Goal: Use online tool/utility: Utilize a website feature to perform a specific function

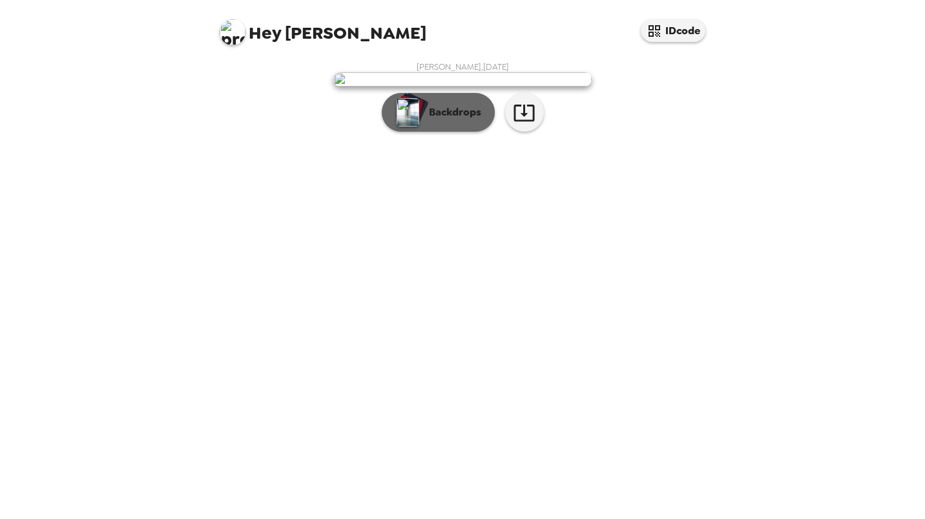
click at [438, 132] on button "Backdrops" at bounding box center [438, 112] width 113 height 39
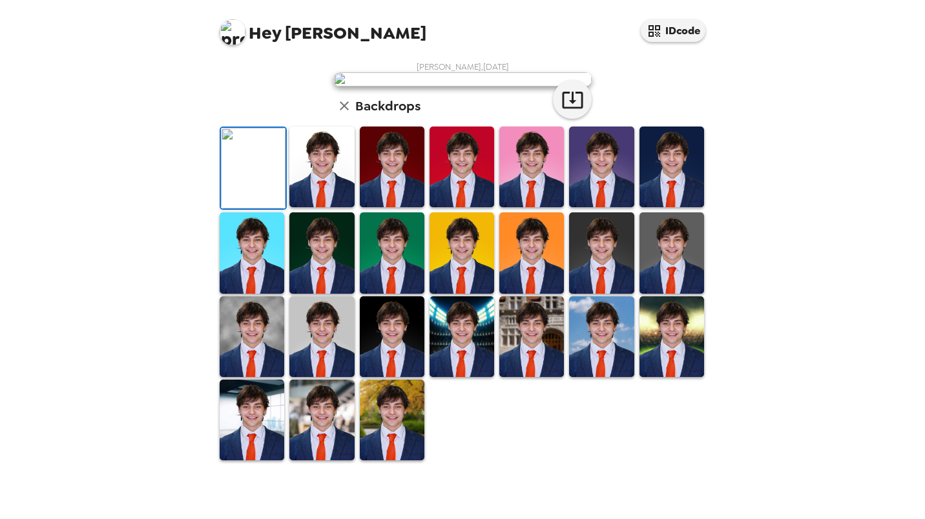
scroll to position [107, 0]
click at [311, 207] on img at bounding box center [321, 167] width 65 height 81
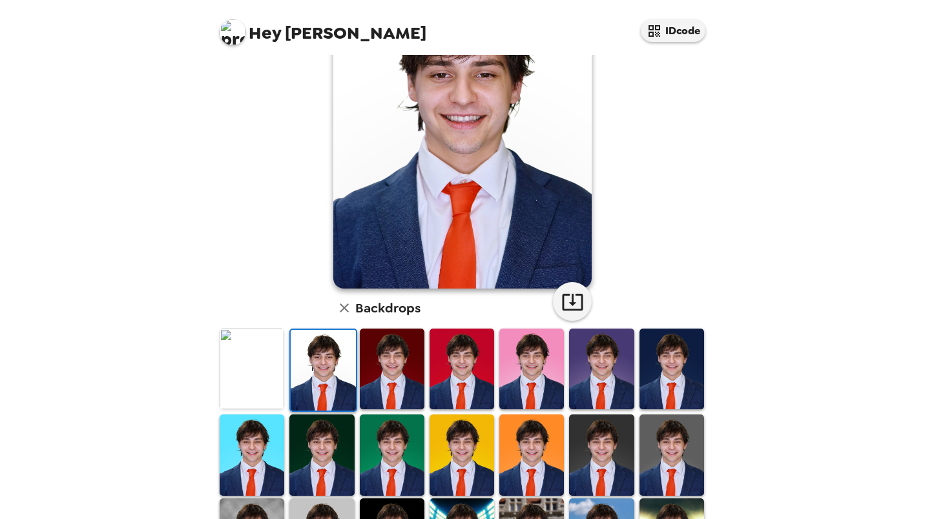
click at [532, 360] on img at bounding box center [531, 369] width 65 height 81
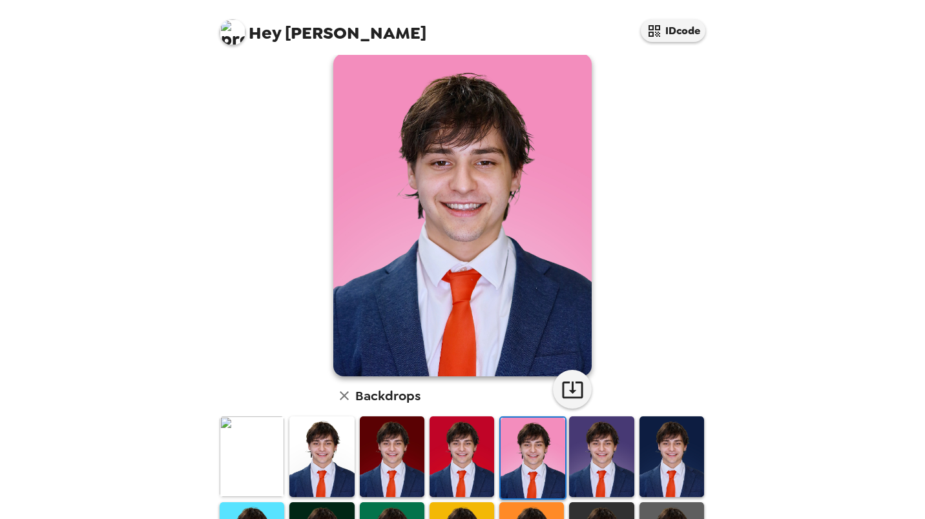
scroll to position [19, 0]
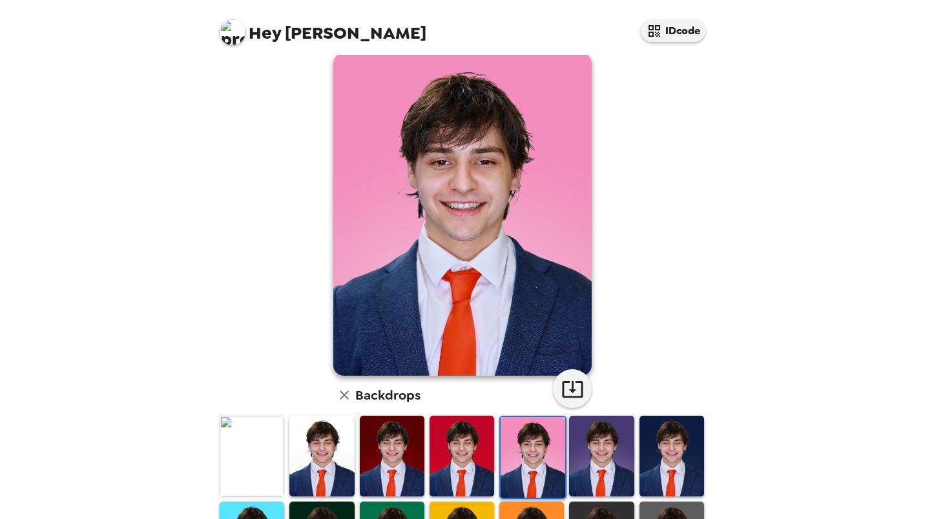
click at [342, 435] on img at bounding box center [321, 456] width 65 height 81
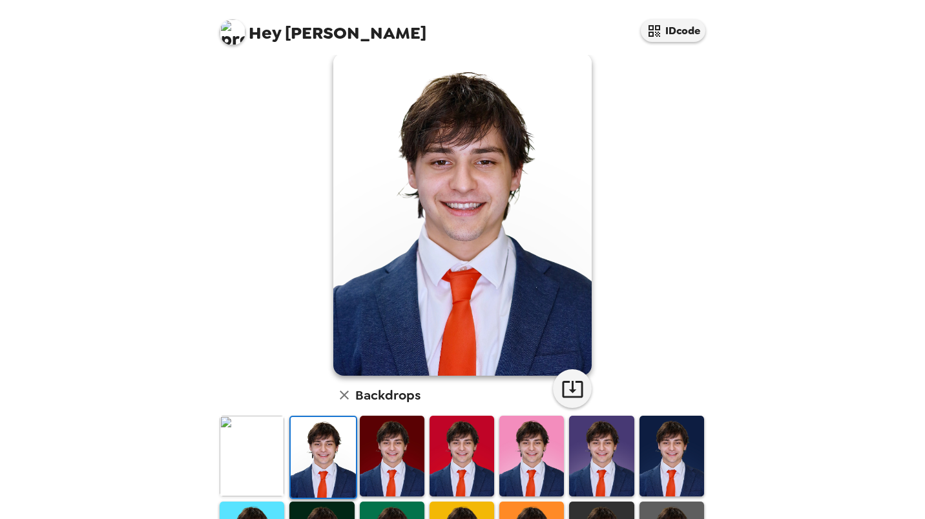
click at [279, 438] on img at bounding box center [252, 456] width 65 height 81
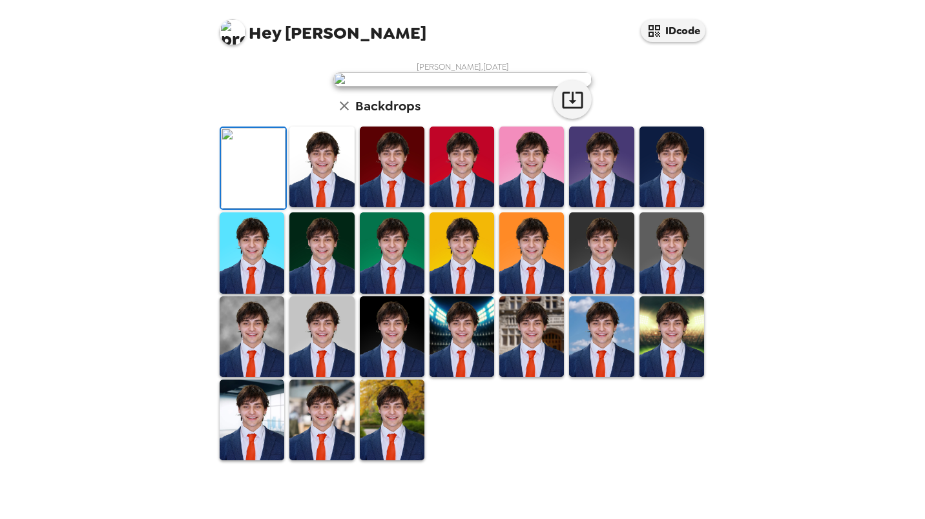
scroll to position [265, 0]
click at [541, 377] on img at bounding box center [531, 336] width 65 height 81
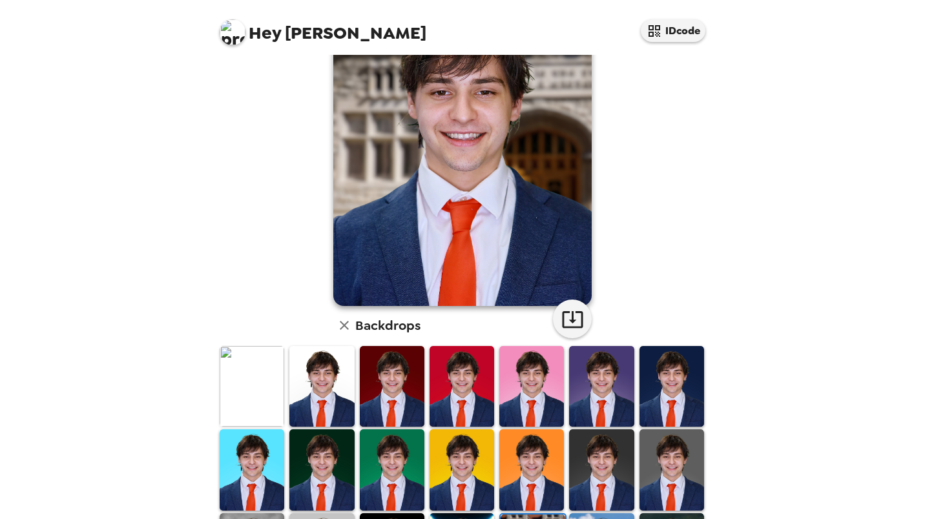
scroll to position [102, 0]
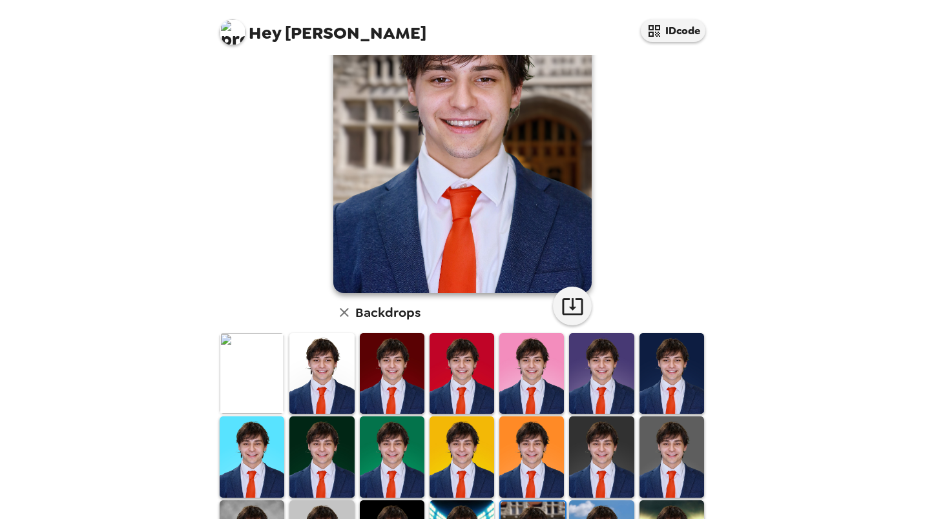
click at [331, 391] on img at bounding box center [321, 373] width 65 height 81
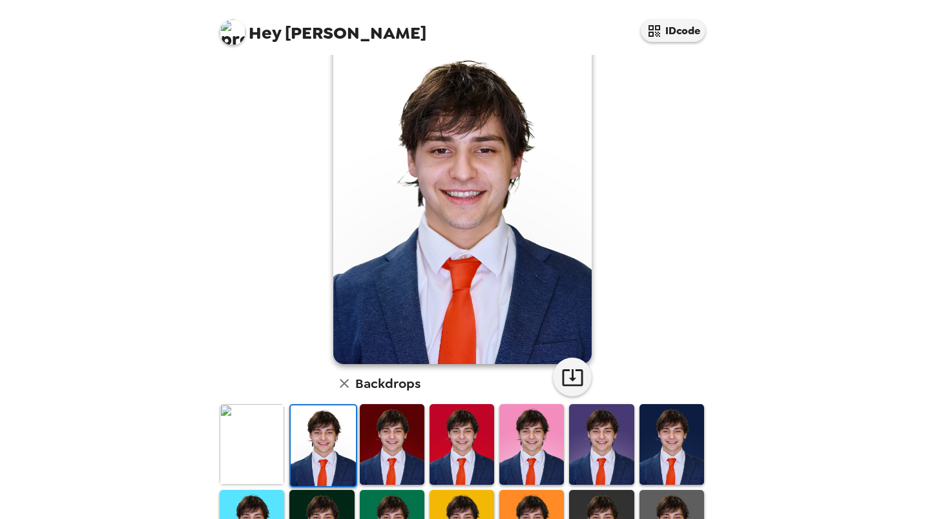
scroll to position [28, 0]
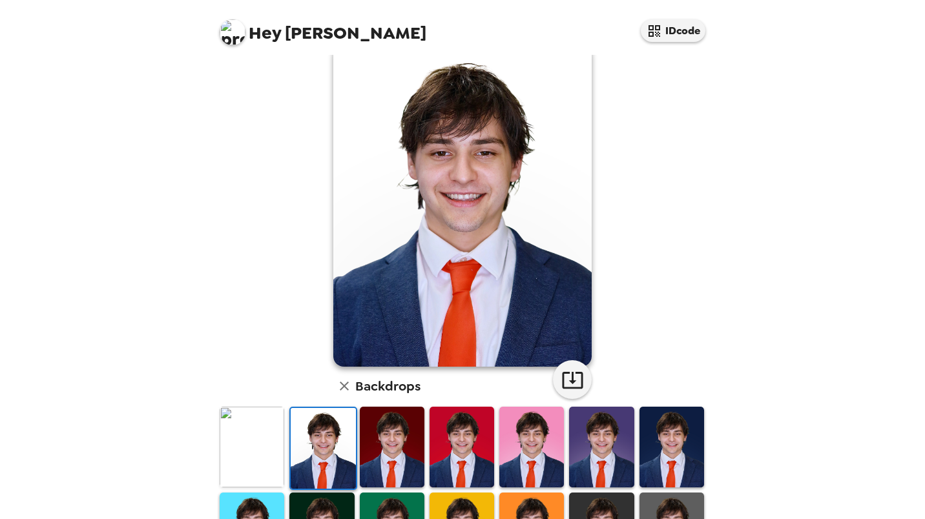
click at [240, 456] on img at bounding box center [252, 447] width 65 height 81
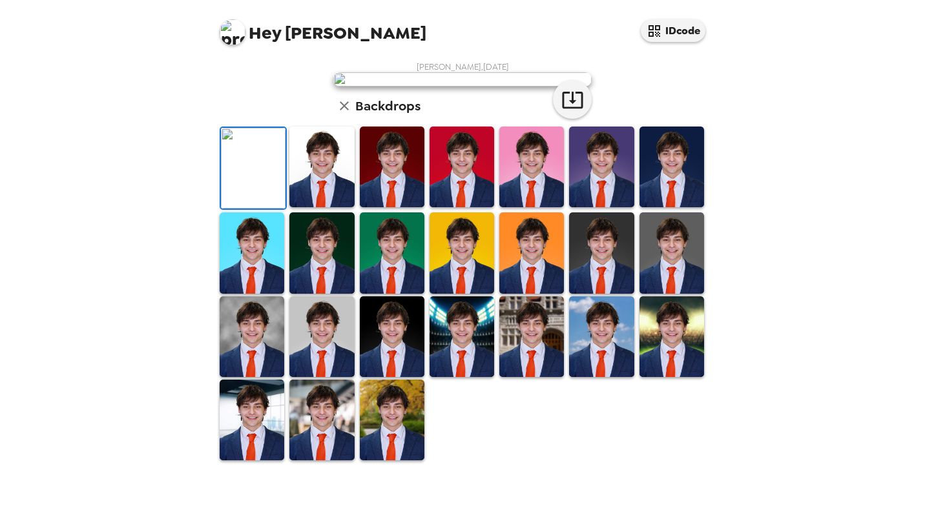
scroll to position [0, 0]
click at [340, 114] on icon "button" at bounding box center [343, 105] width 15 height 15
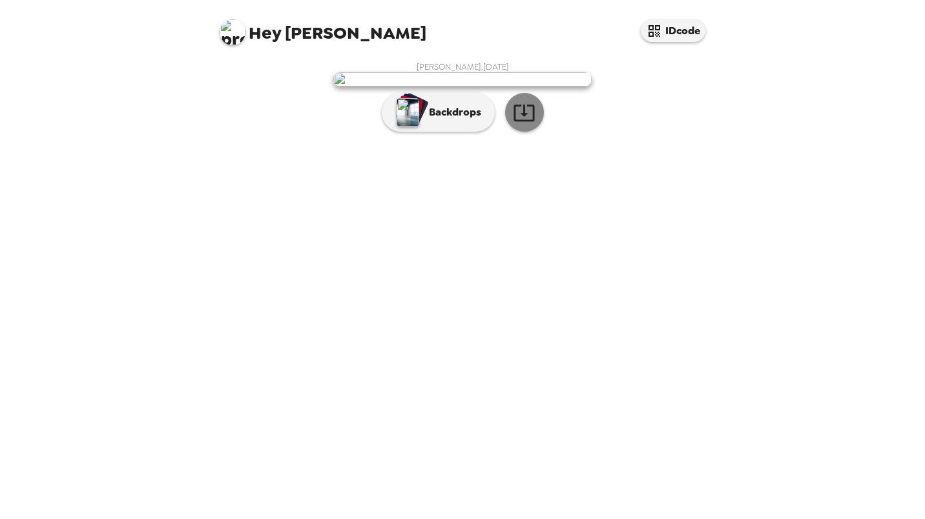
click at [519, 124] on icon "button" at bounding box center [524, 112] width 23 height 23
